Goal: Task Accomplishment & Management: Manage account settings

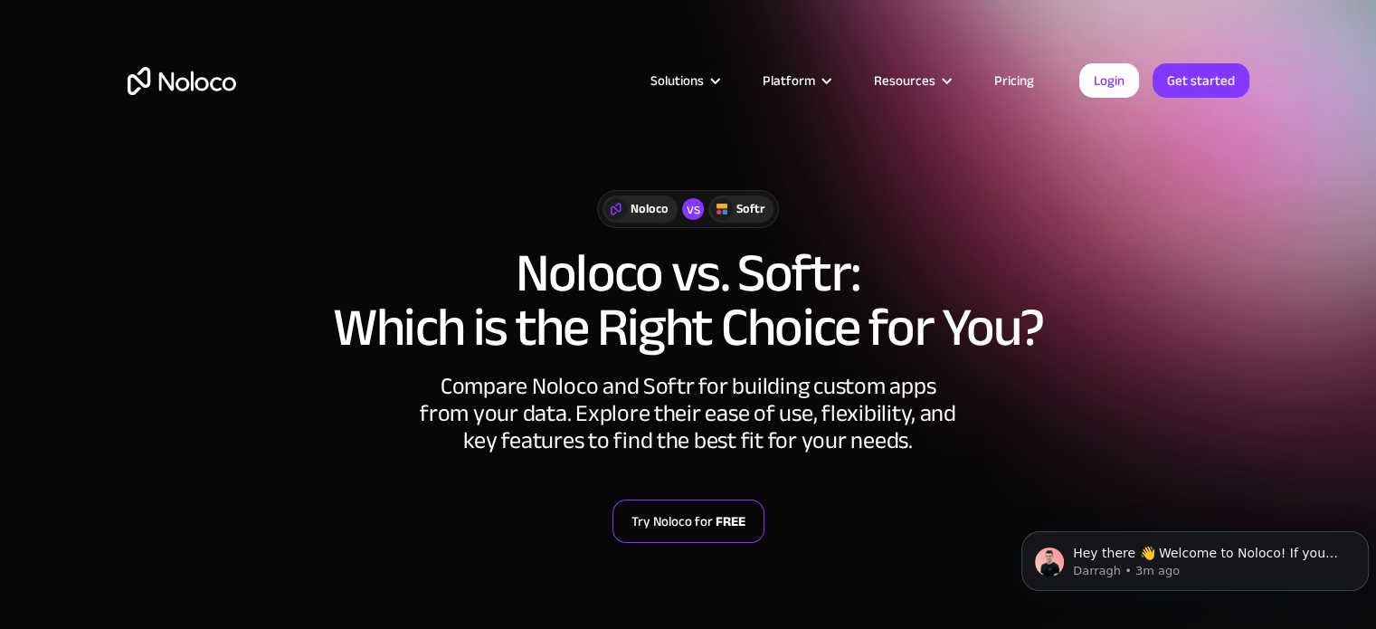
click at [717, 525] on strong "FREE" at bounding box center [731, 521] width 30 height 24
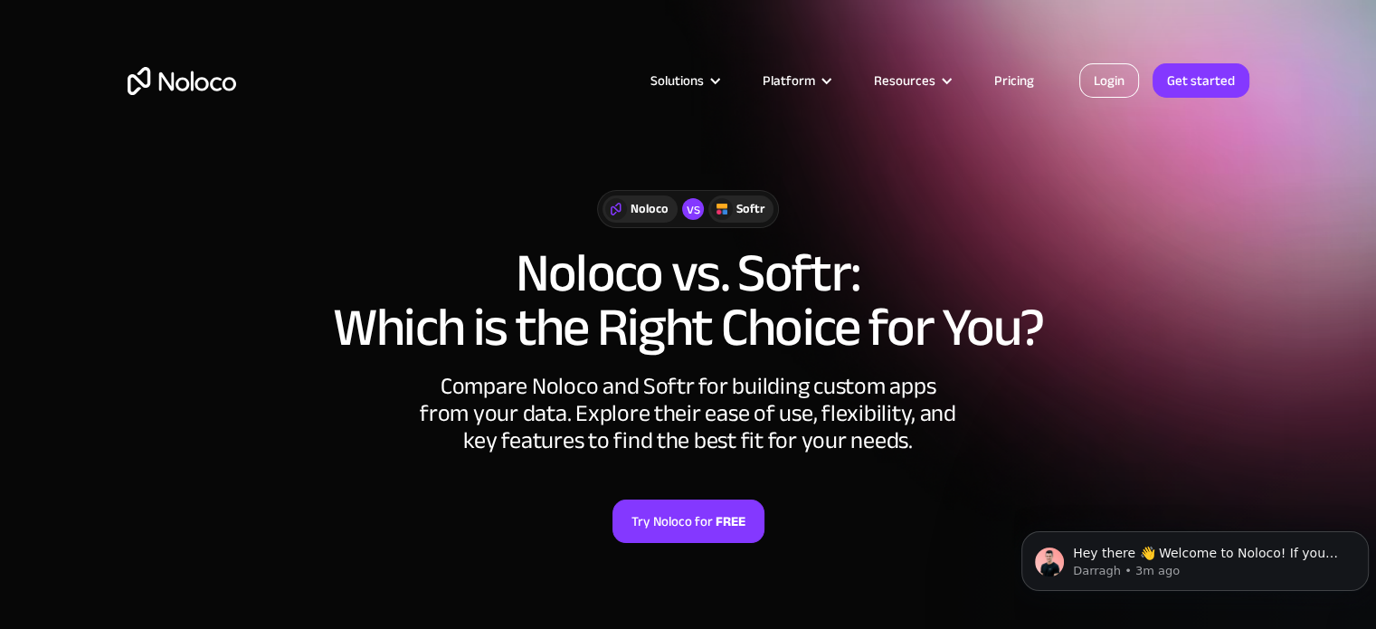
click at [1108, 75] on link "Login" at bounding box center [1109, 80] width 60 height 34
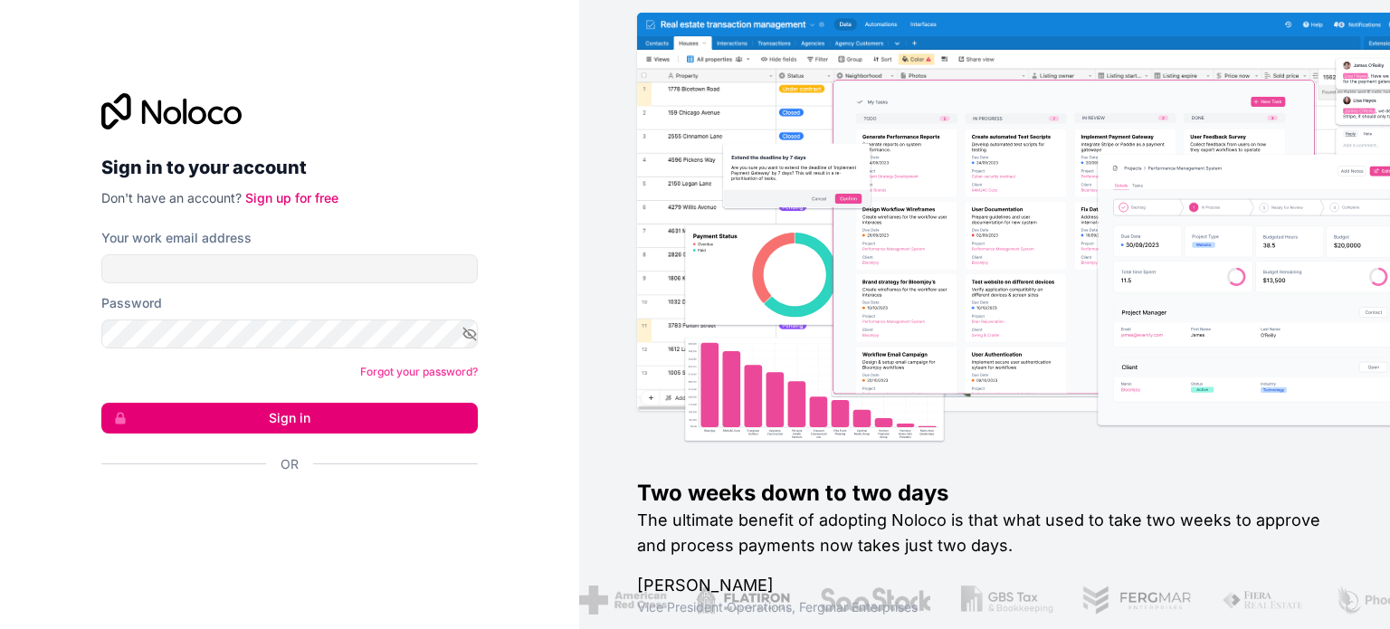
click at [224, 550] on div "Sign in to your account Don't have an account? Sign up for free Your work email…" at bounding box center [289, 314] width 405 height 501
